Goal: Use online tool/utility: Utilize a website feature to perform a specific function

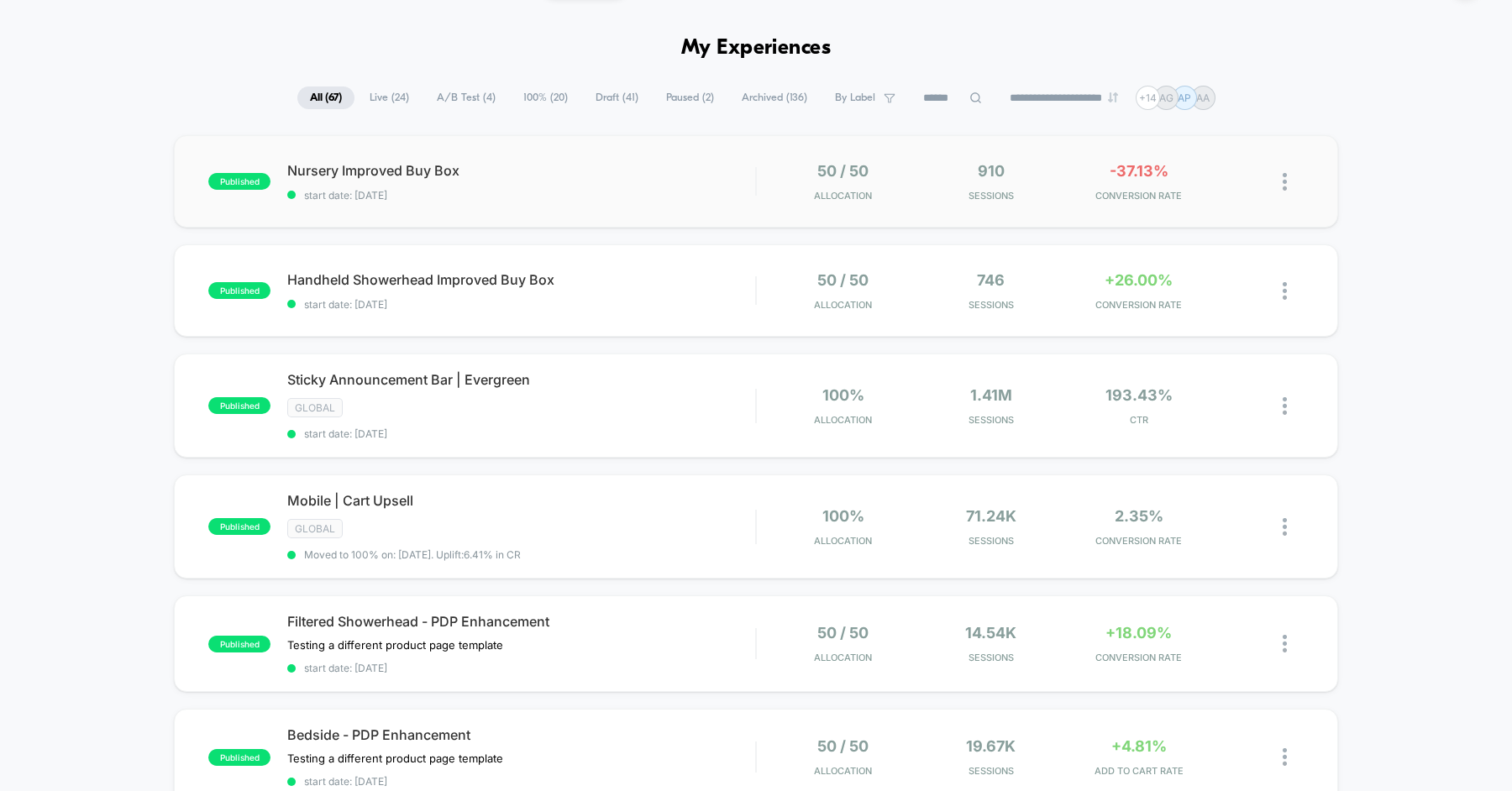
scroll to position [40, 0]
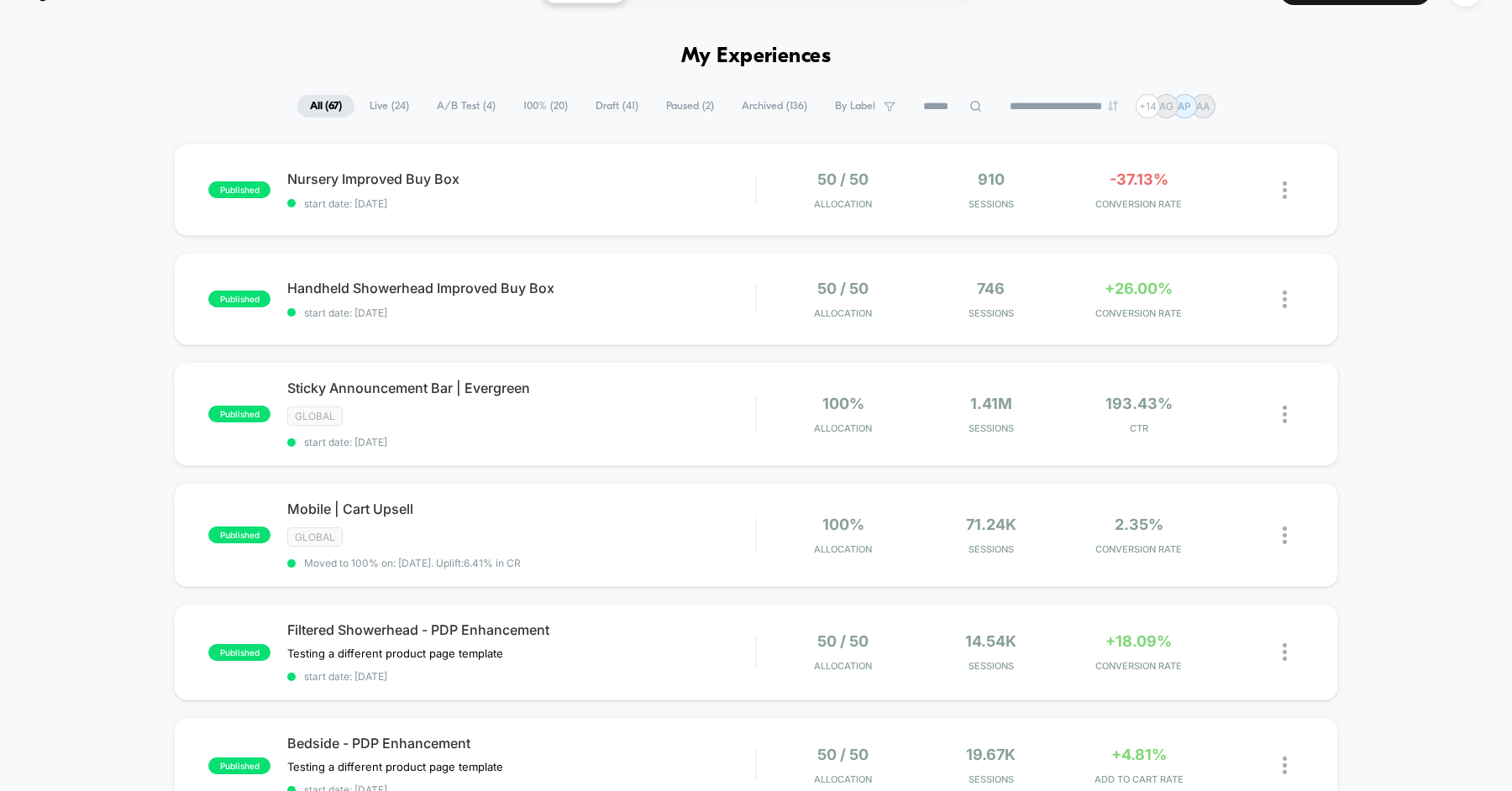
click at [937, 102] on input at bounding box center [952, 106] width 84 height 20
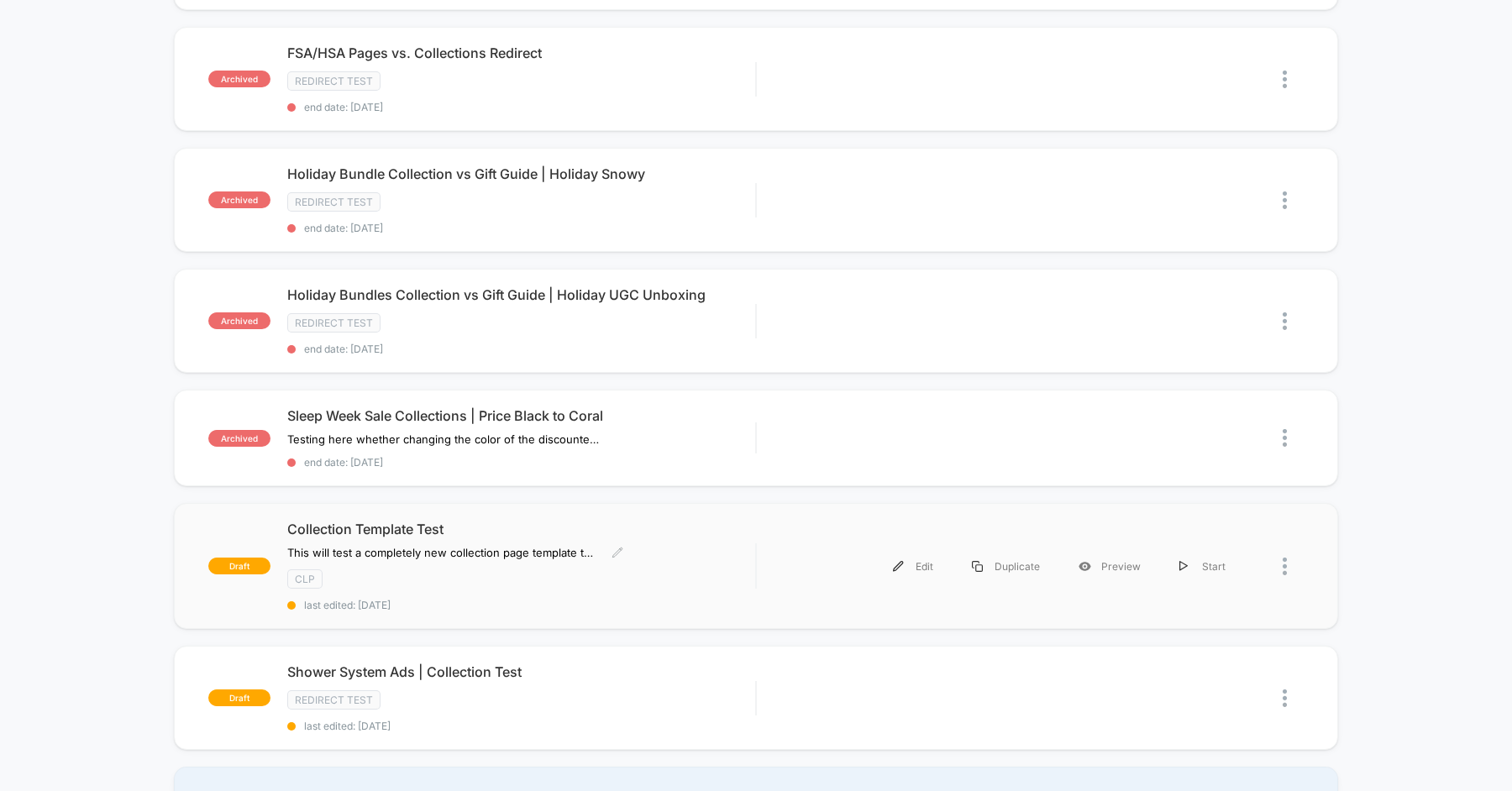
scroll to position [377, 0]
type input "****"
click at [1106, 551] on div "Preview" at bounding box center [1109, 564] width 101 height 38
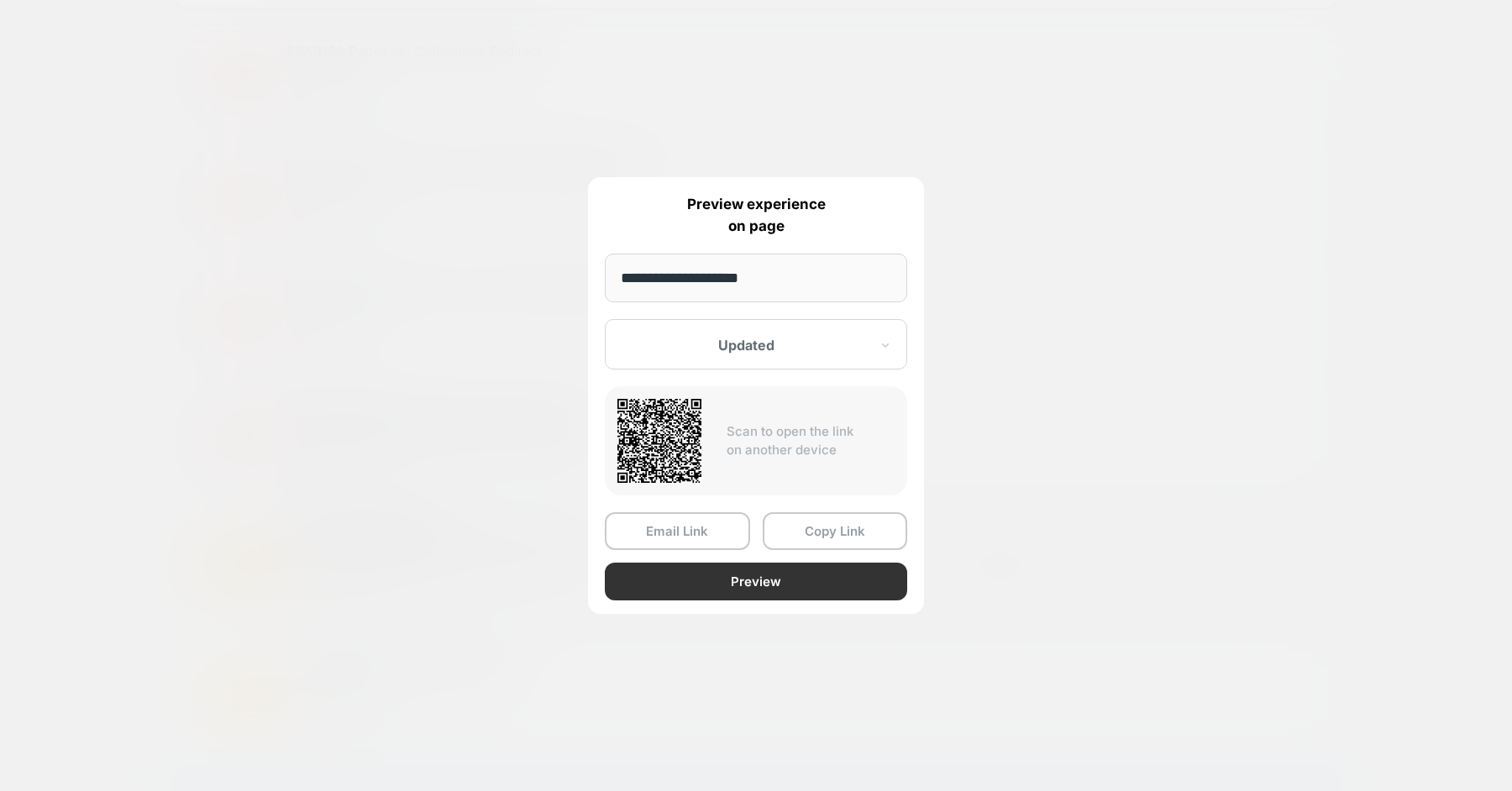
click at [756, 582] on button "Preview" at bounding box center [756, 581] width 303 height 38
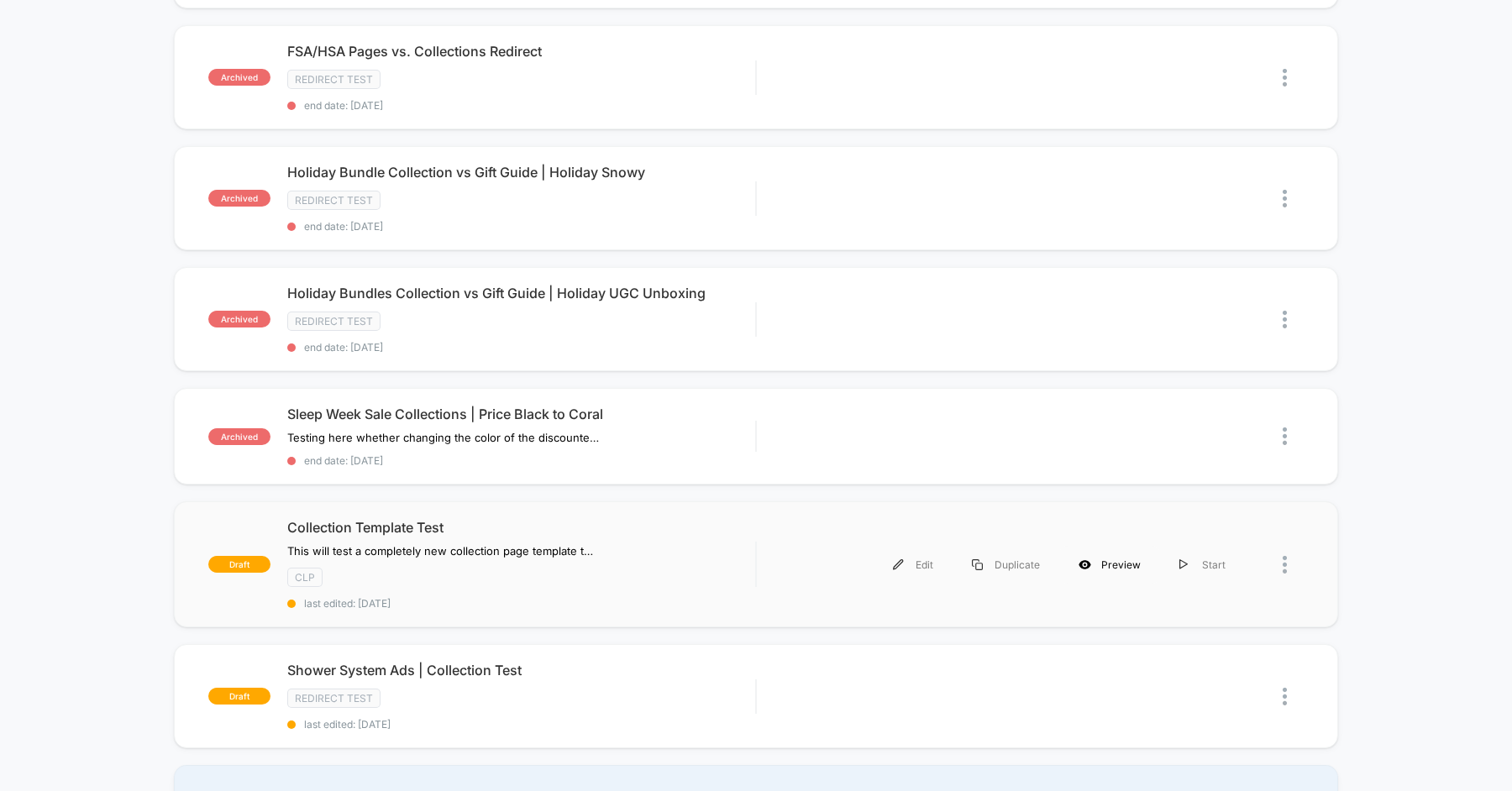
click at [1122, 550] on div "Preview" at bounding box center [1109, 564] width 101 height 38
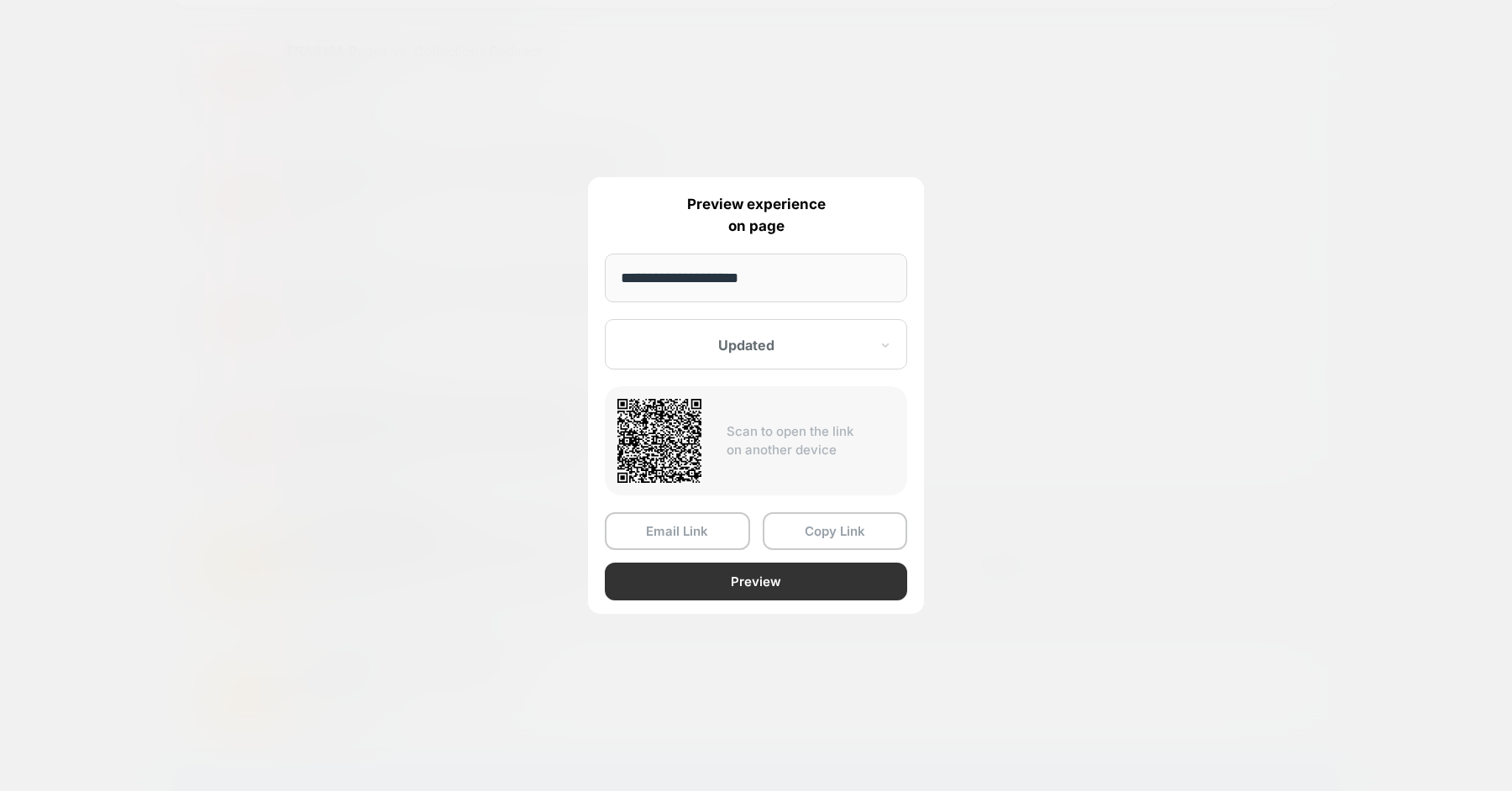
click at [790, 573] on button "Preview" at bounding box center [756, 581] width 303 height 38
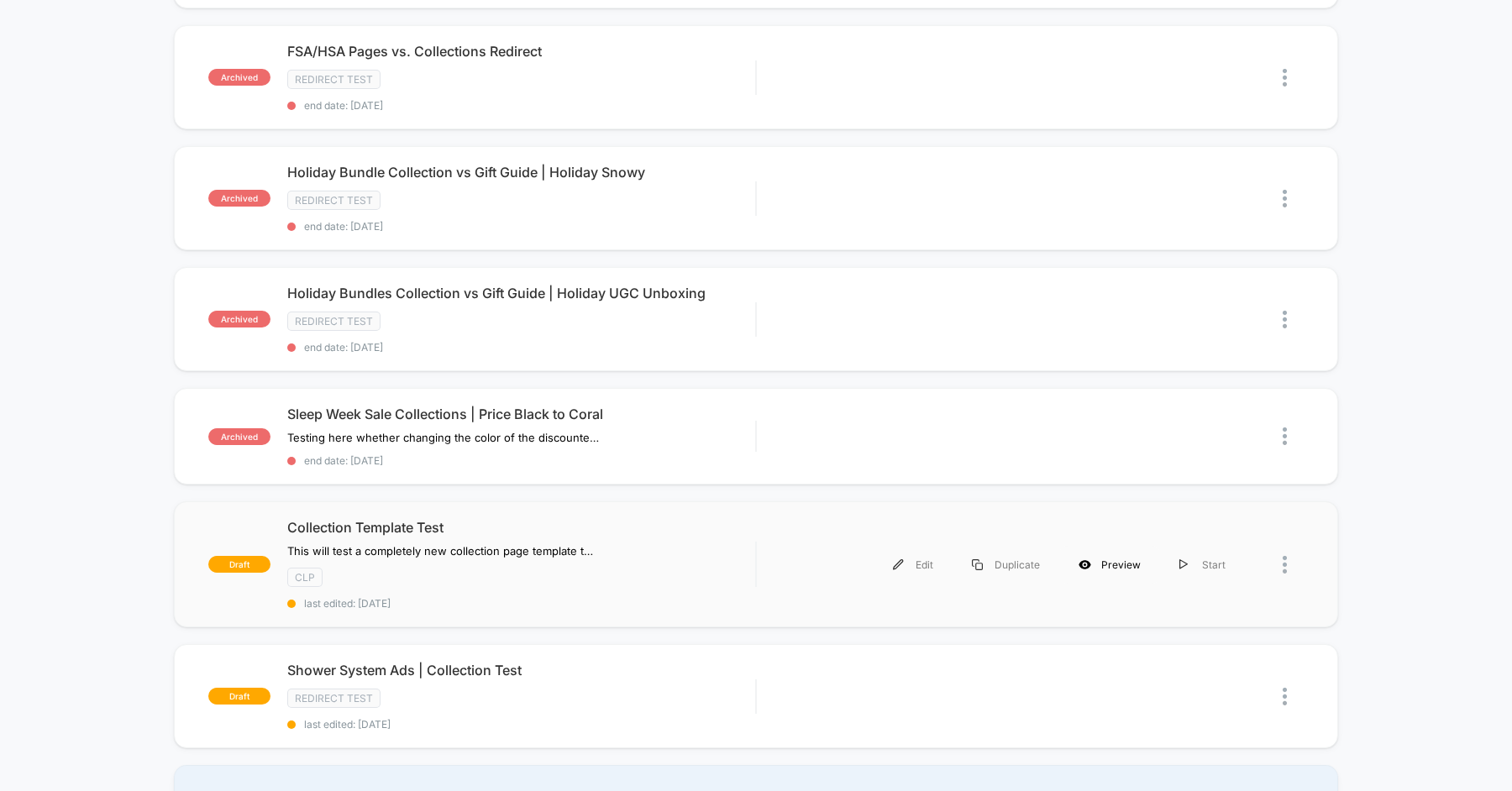
click at [1129, 559] on div "Preview" at bounding box center [1109, 564] width 101 height 38
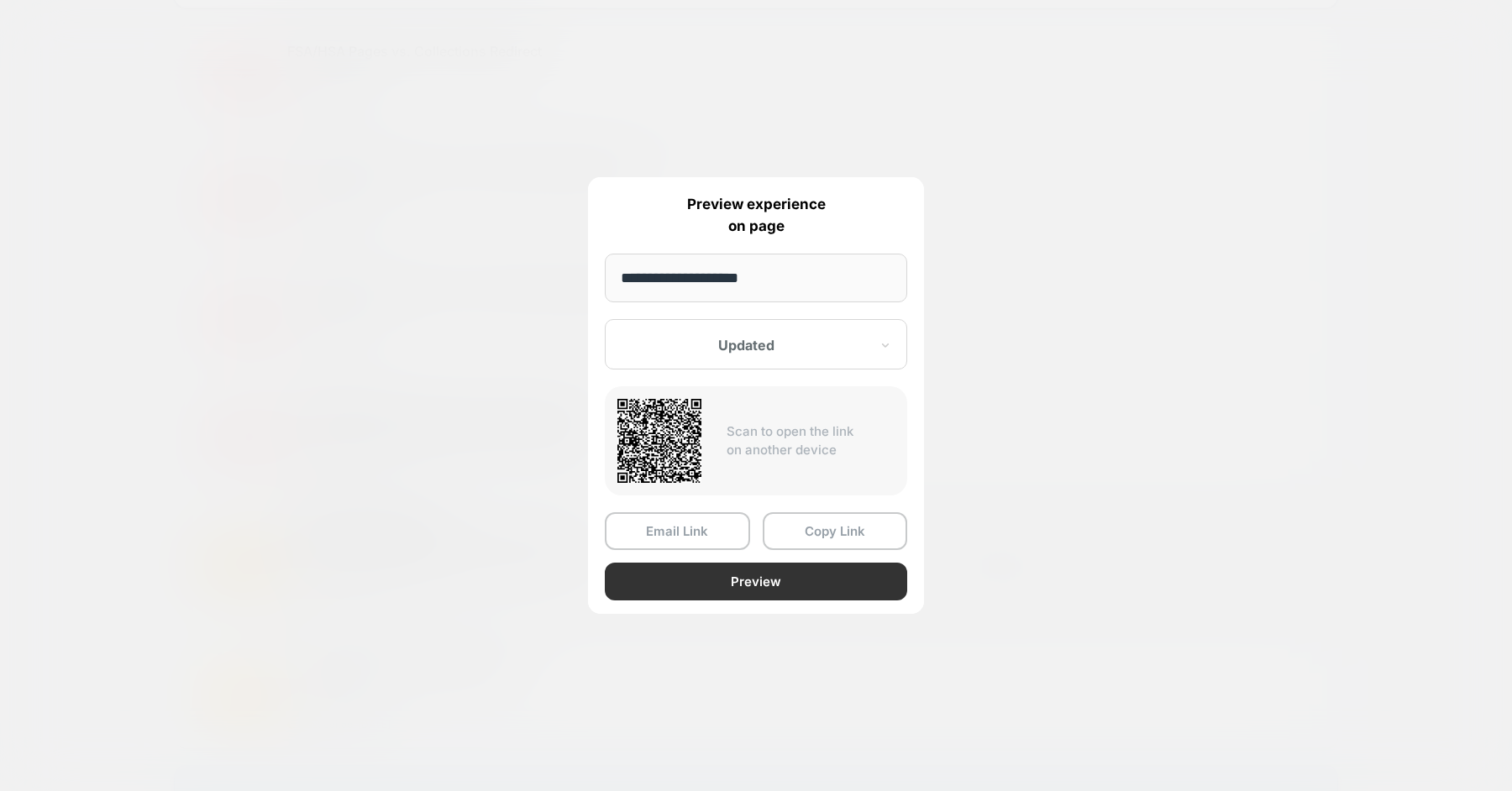
click at [776, 576] on button "Preview" at bounding box center [756, 581] width 303 height 38
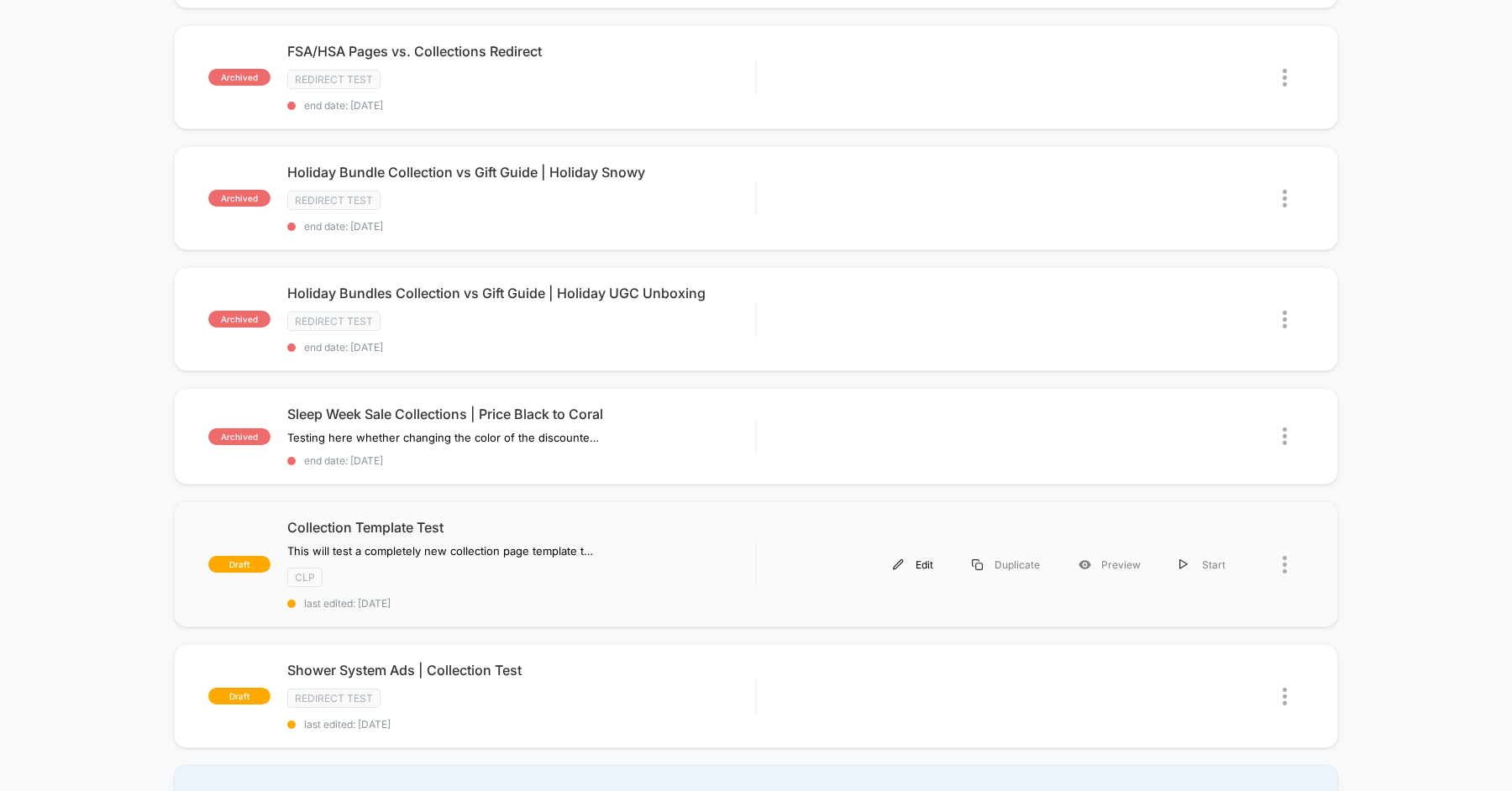
click at [929, 553] on div "Edit" at bounding box center [912, 564] width 79 height 38
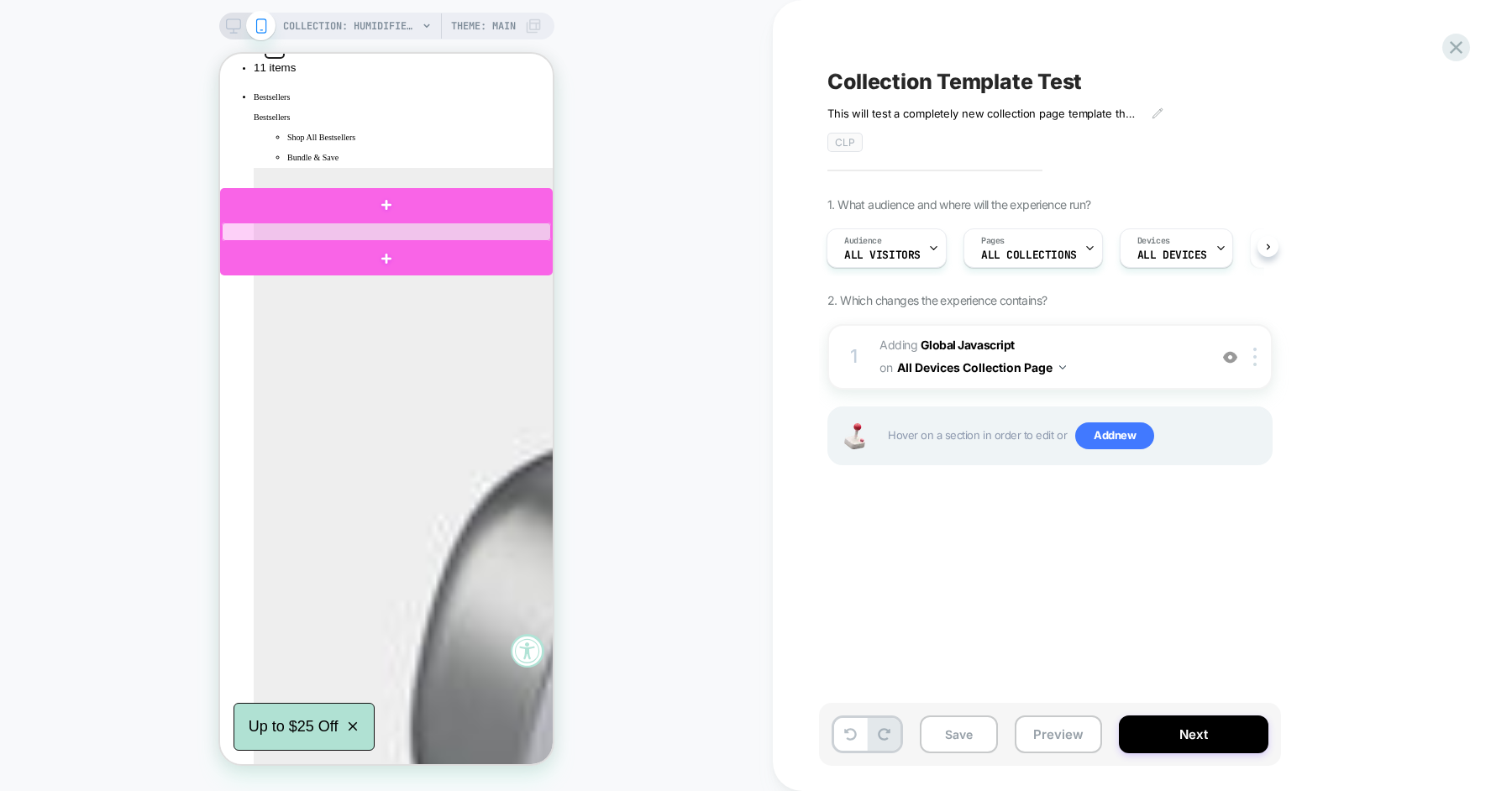
scroll to position [187, 0]
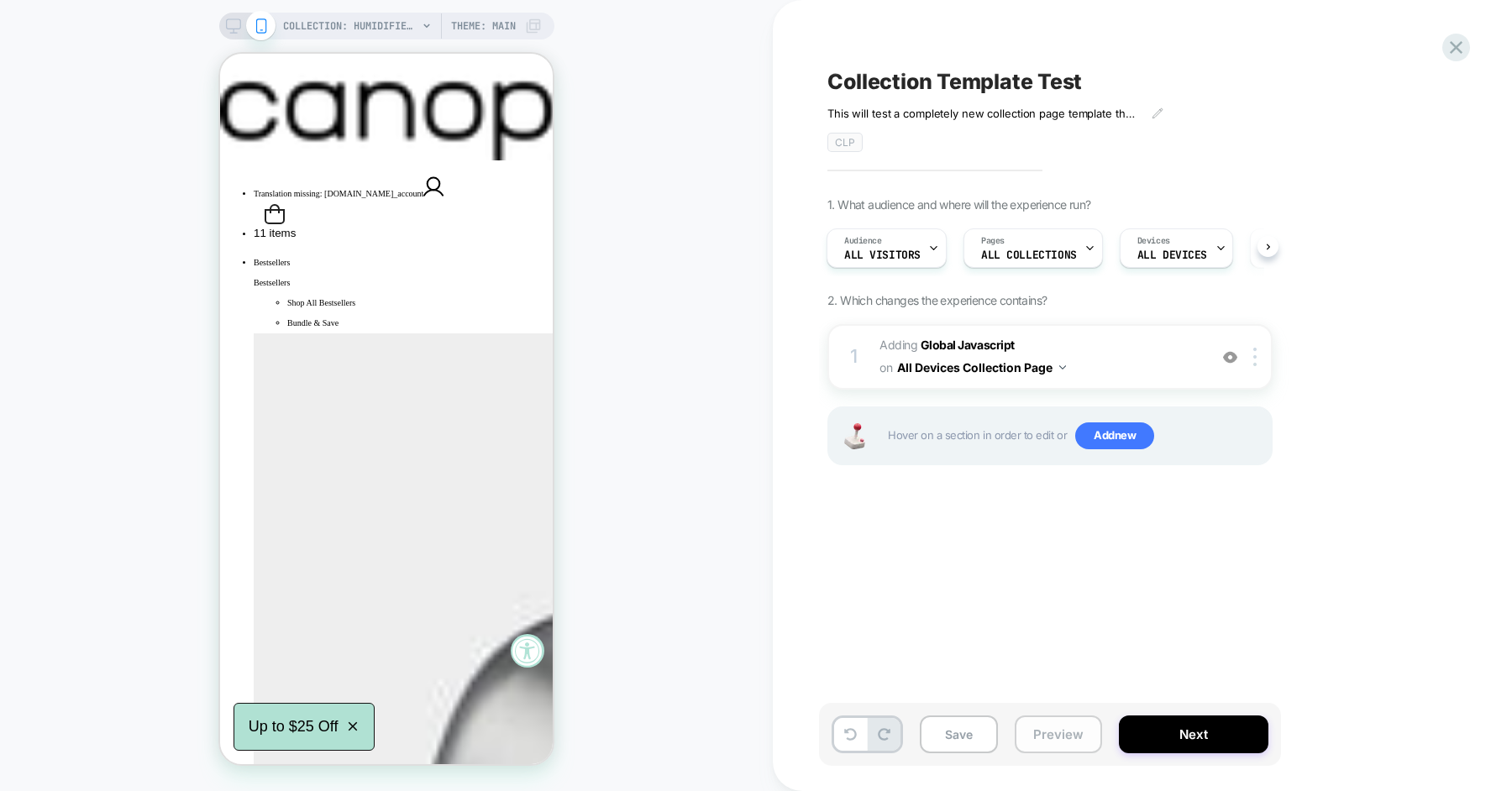
click at [1035, 728] on button "Preview" at bounding box center [1059, 735] width 87 height 38
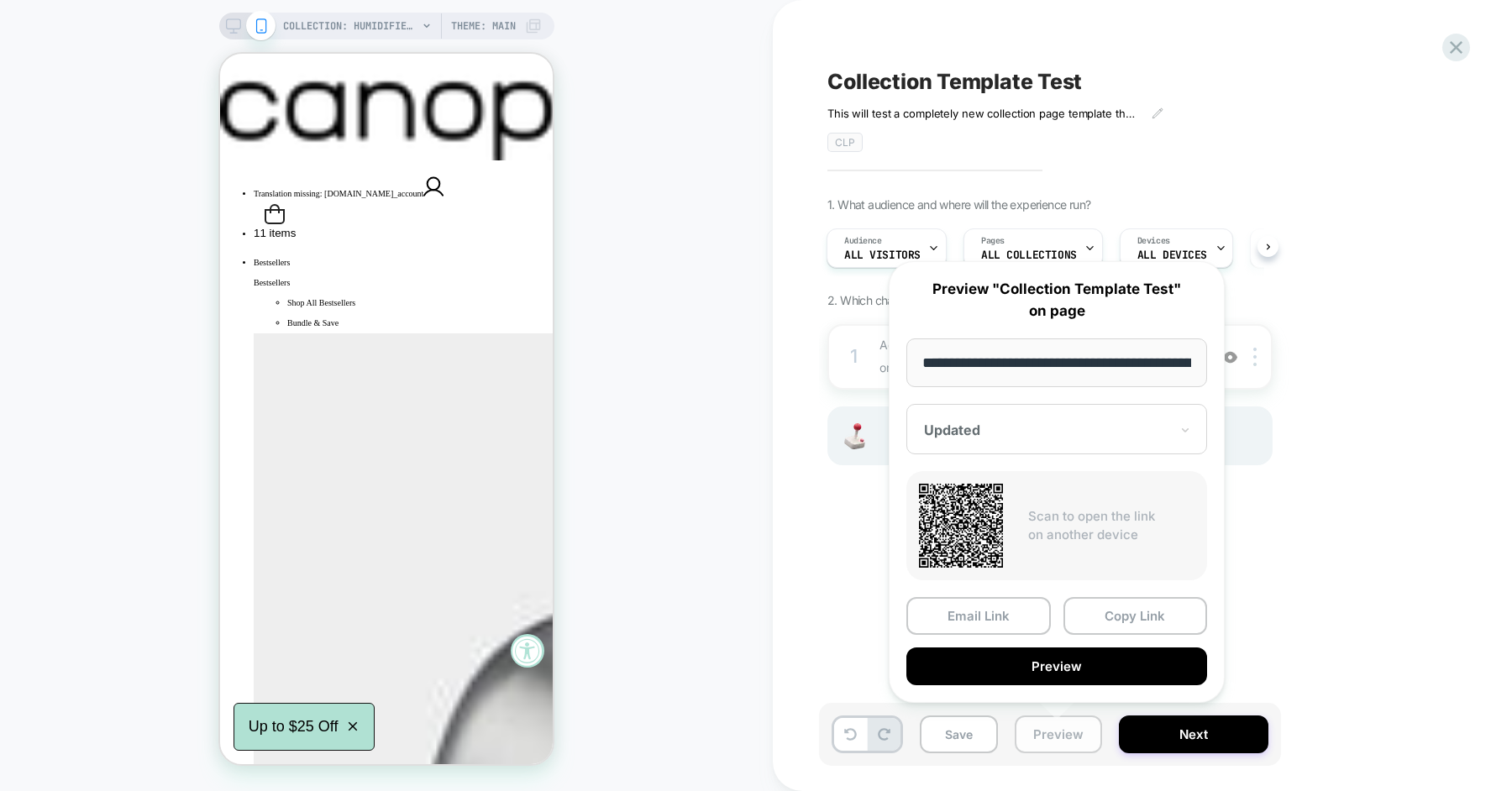
scroll to position [0, 156]
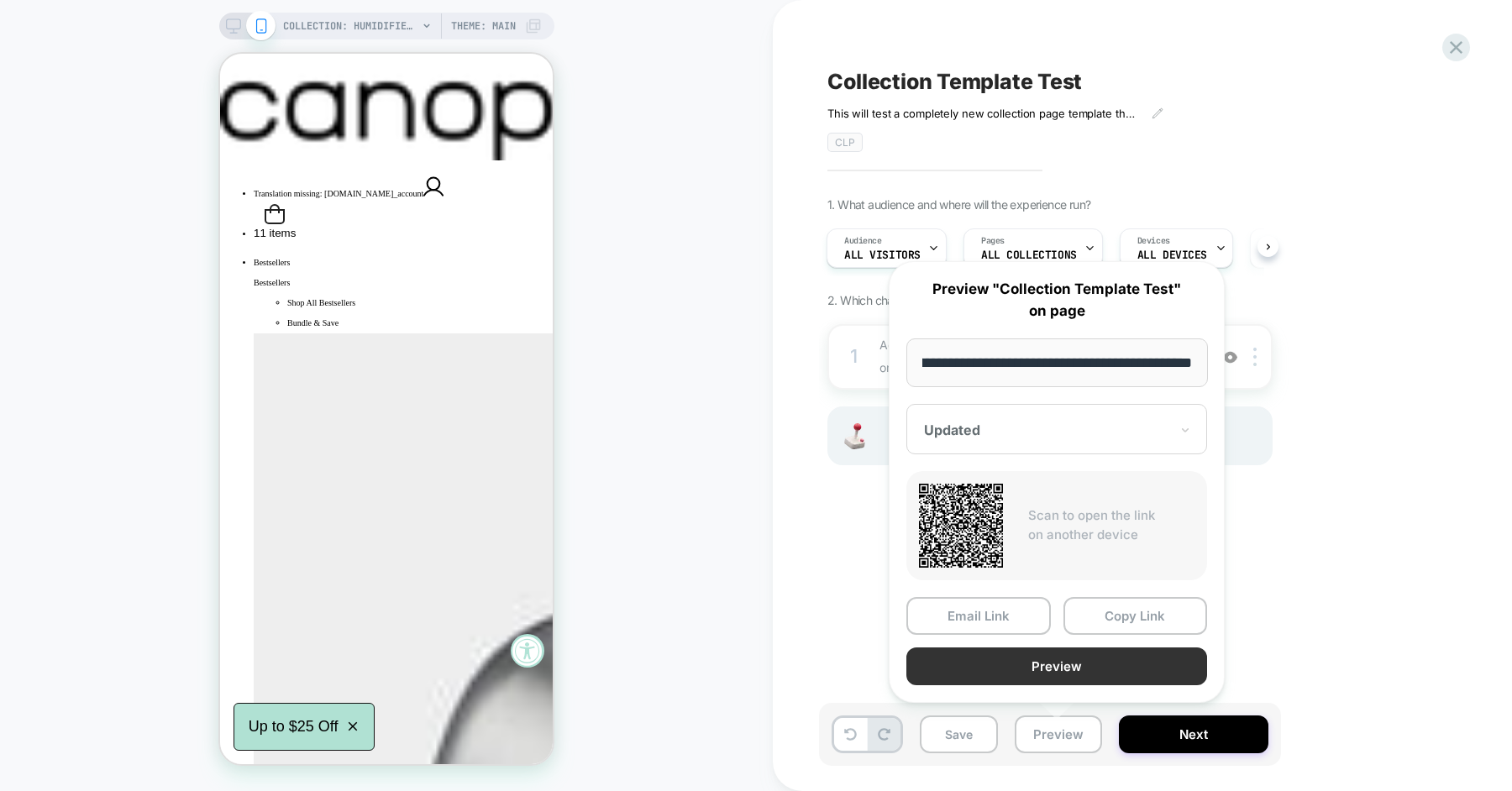
click at [1054, 667] on button "Preview" at bounding box center [1057, 666] width 301 height 38
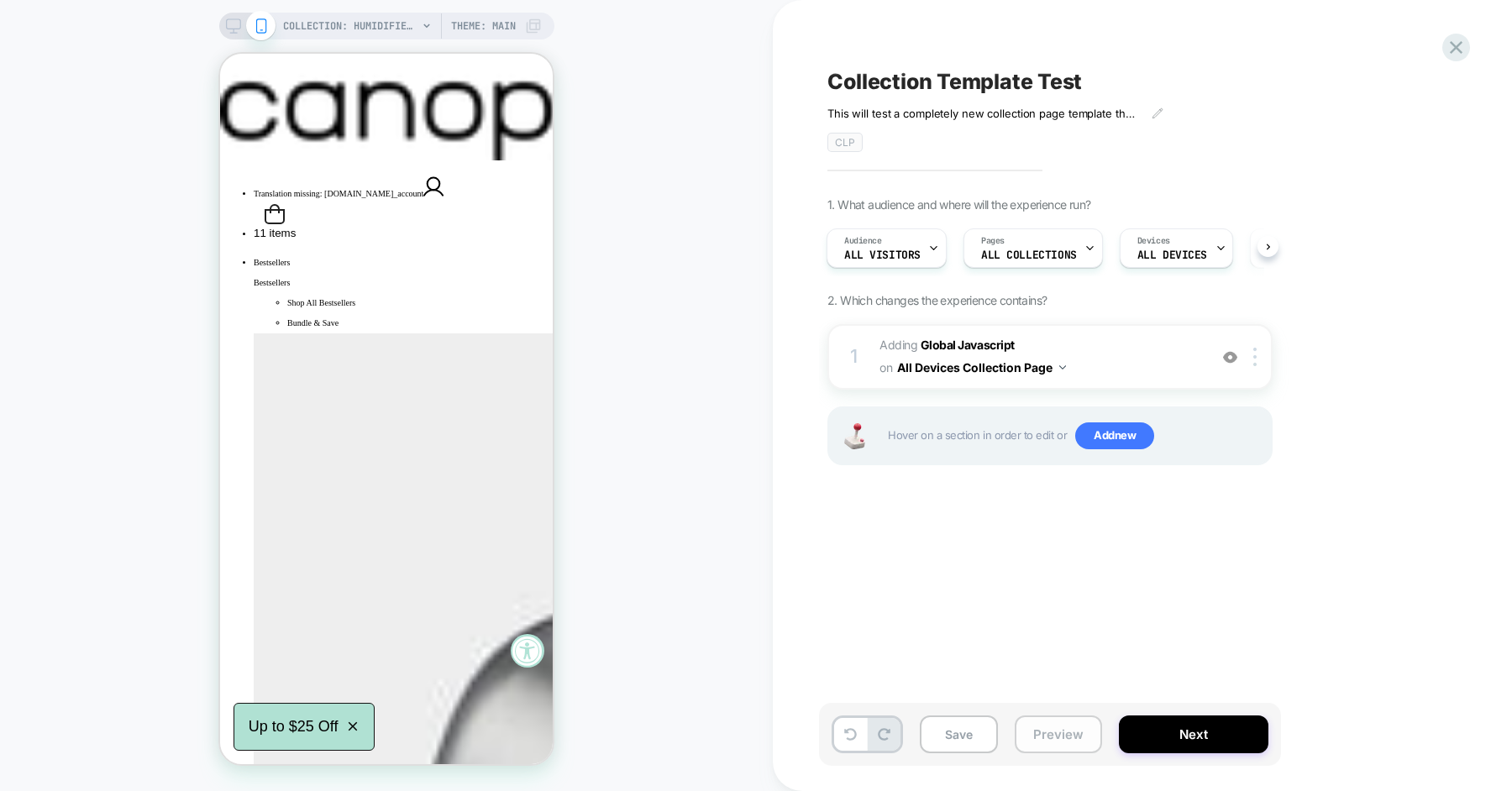
click at [1025, 720] on button "Preview" at bounding box center [1059, 735] width 87 height 38
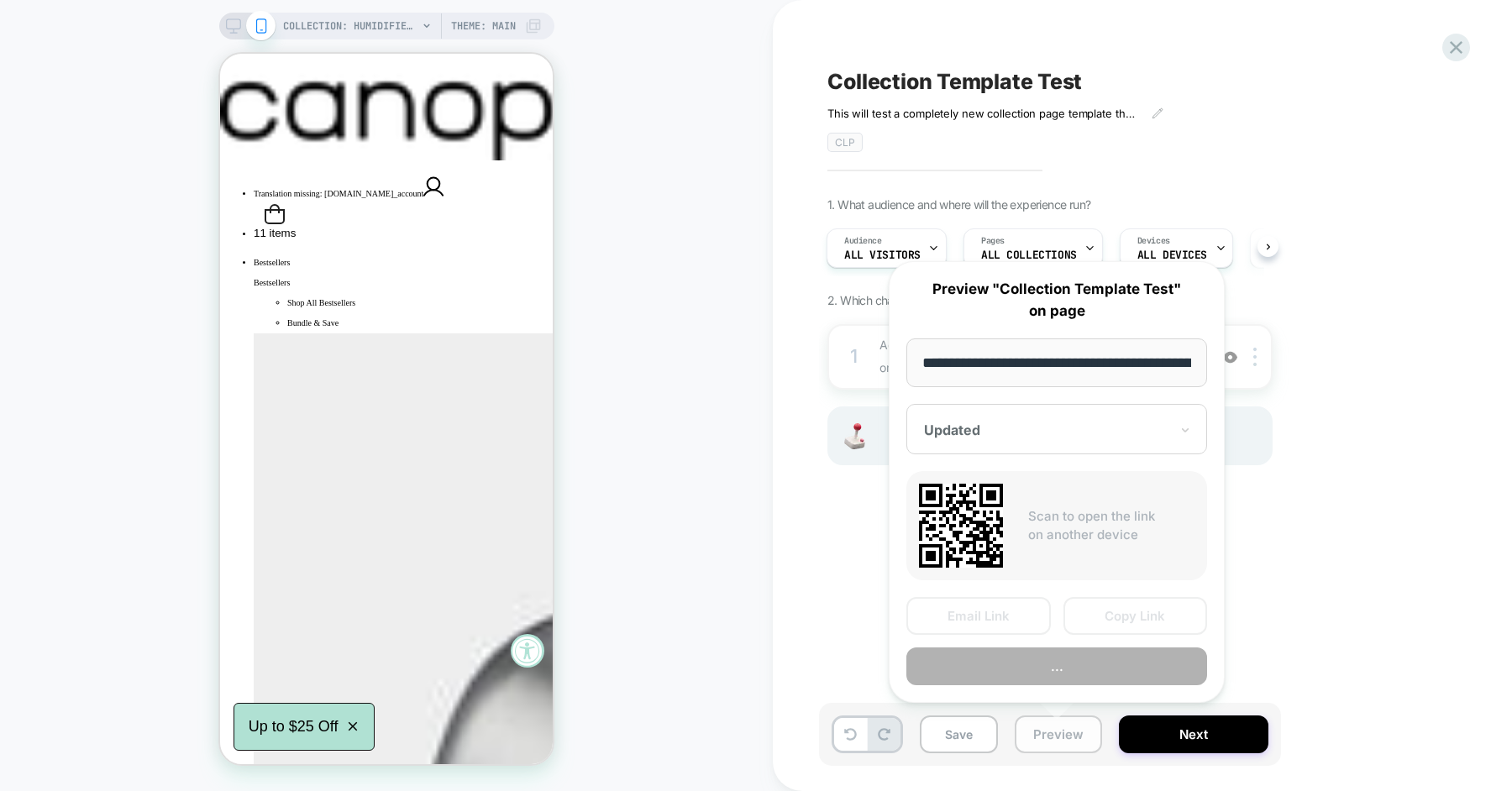
click at [1025, 720] on button "Preview" at bounding box center [1059, 735] width 87 height 38
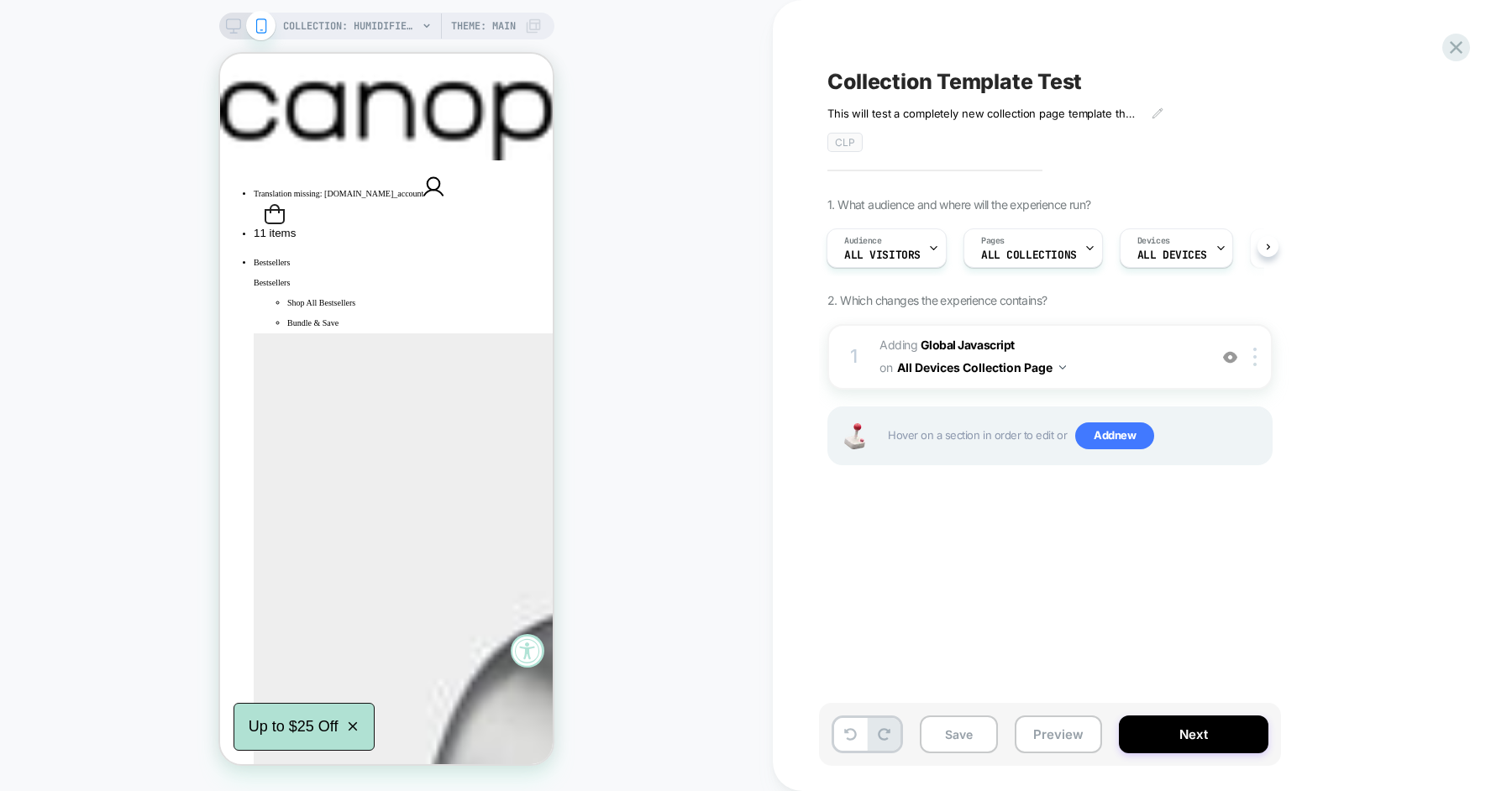
click at [1052, 714] on div "Save Preview Next" at bounding box center [1049, 735] width 462 height 63
click at [1045, 733] on button "Preview" at bounding box center [1059, 735] width 87 height 38
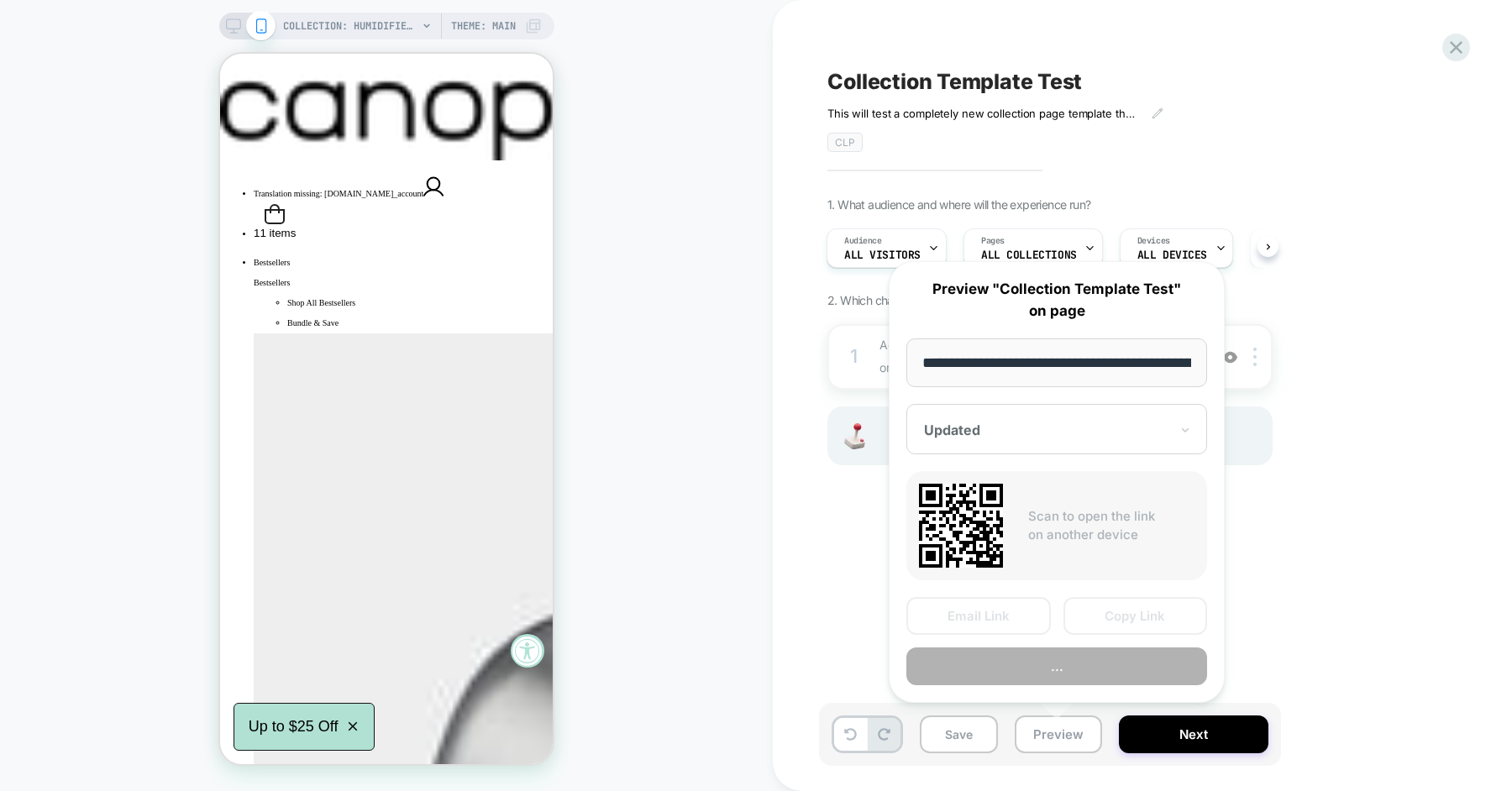
scroll to position [0, 156]
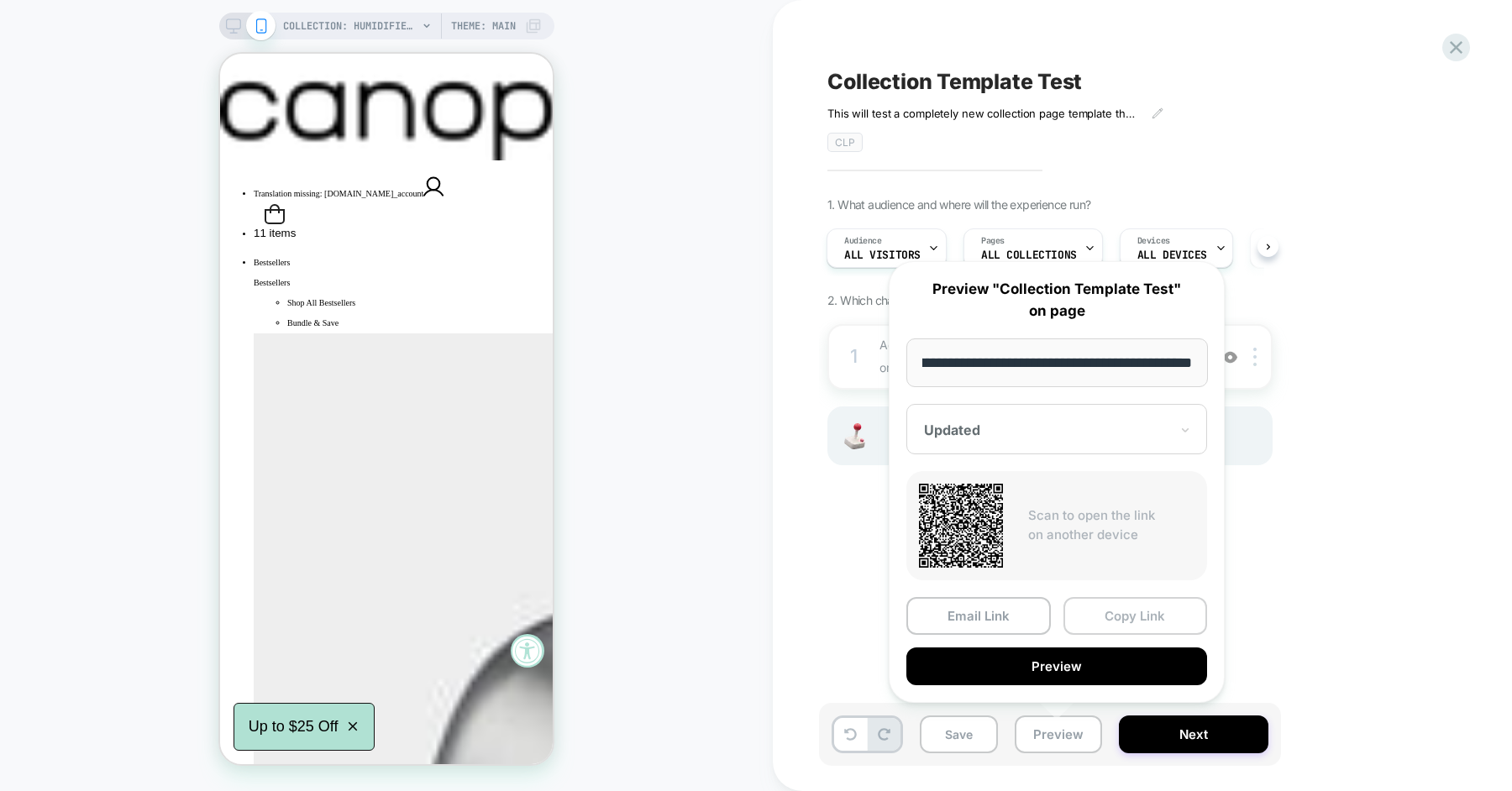
click at [1097, 605] on button "Copy Link" at bounding box center [1135, 616] width 144 height 38
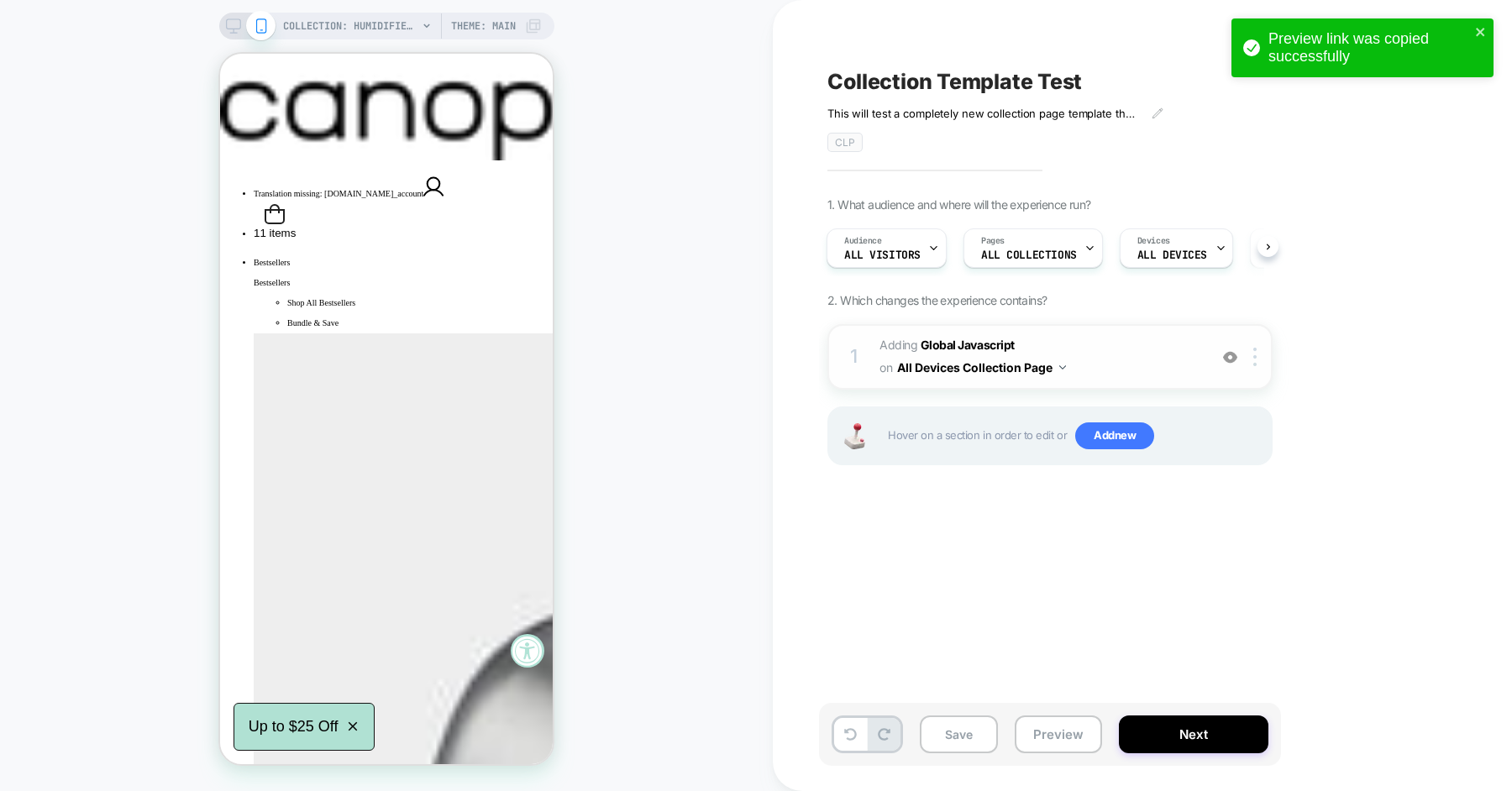
click at [1117, 369] on span "Adding Global Javascript on All Devices Collection Page" at bounding box center [1040, 356] width 320 height 45
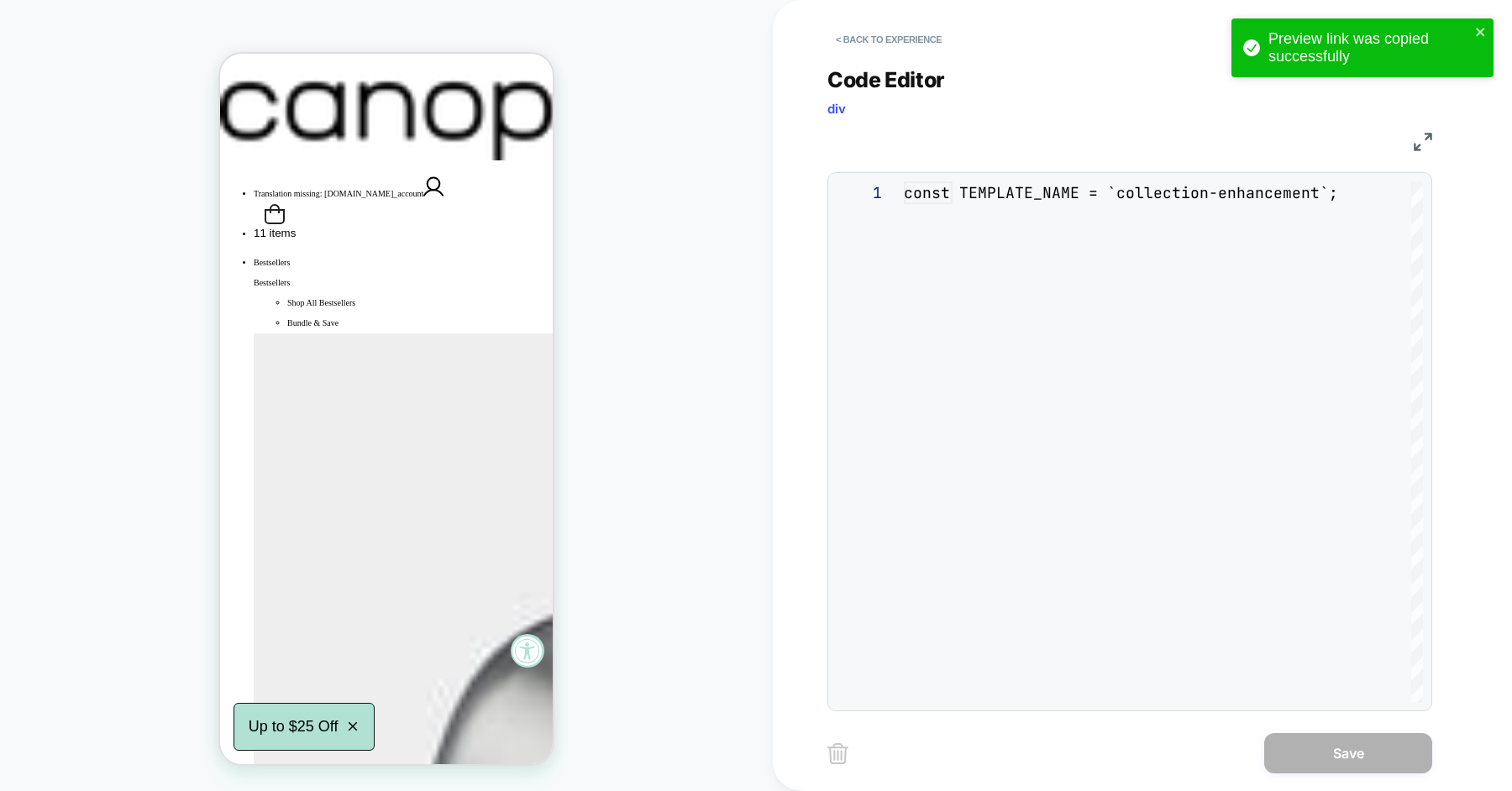
scroll to position [227, 0]
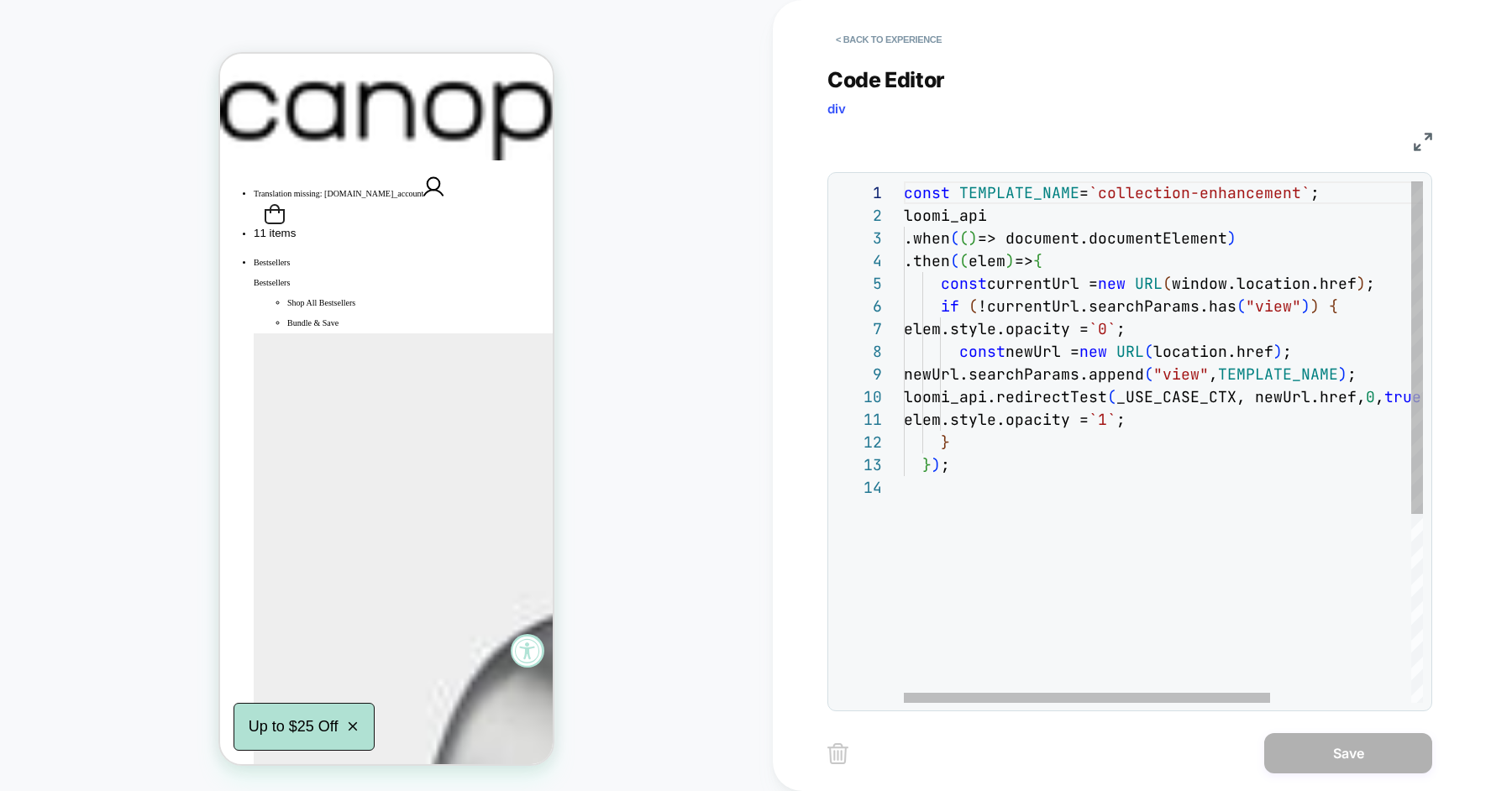
click at [1035, 195] on div "const TEMPLATE_NAME = `collection-enhancement` ; loomi_api .when ( ( ) => docum…" at bounding box center [1263, 589] width 719 height 816
